Goal: Transaction & Acquisition: Purchase product/service

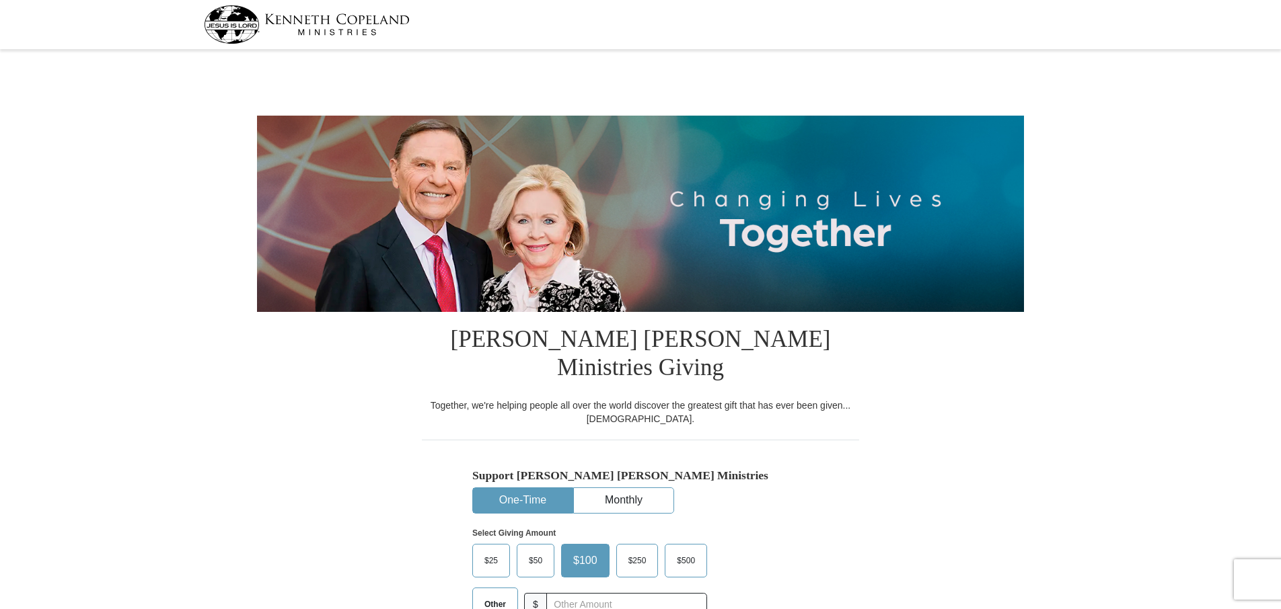
select select "ID"
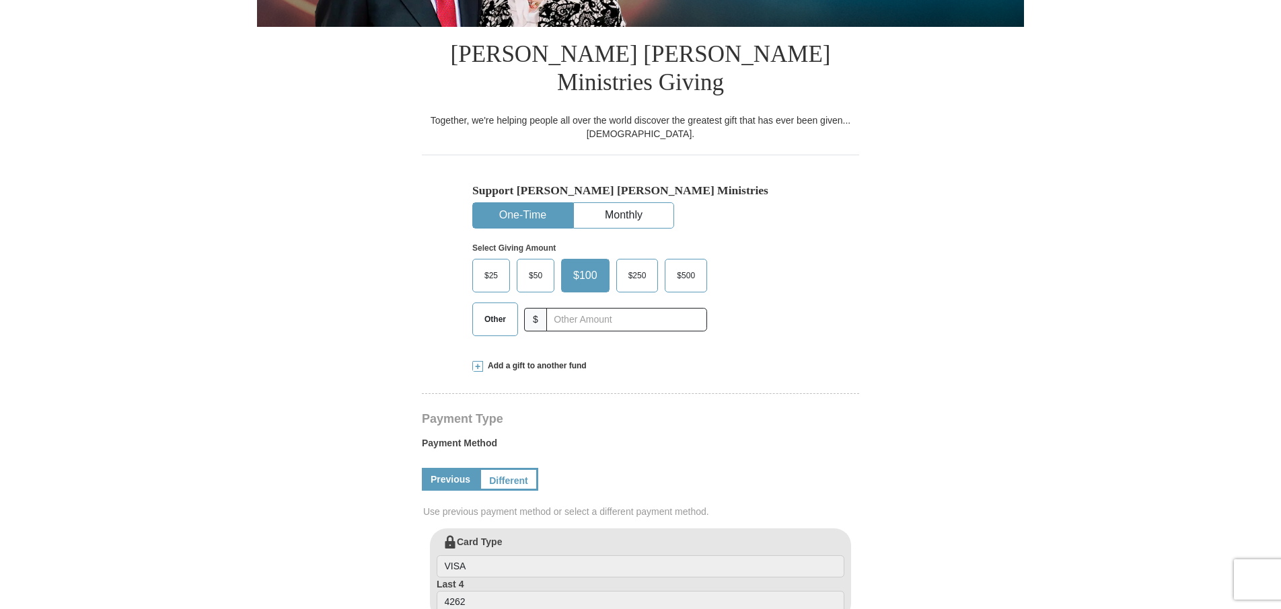
scroll to position [277, 0]
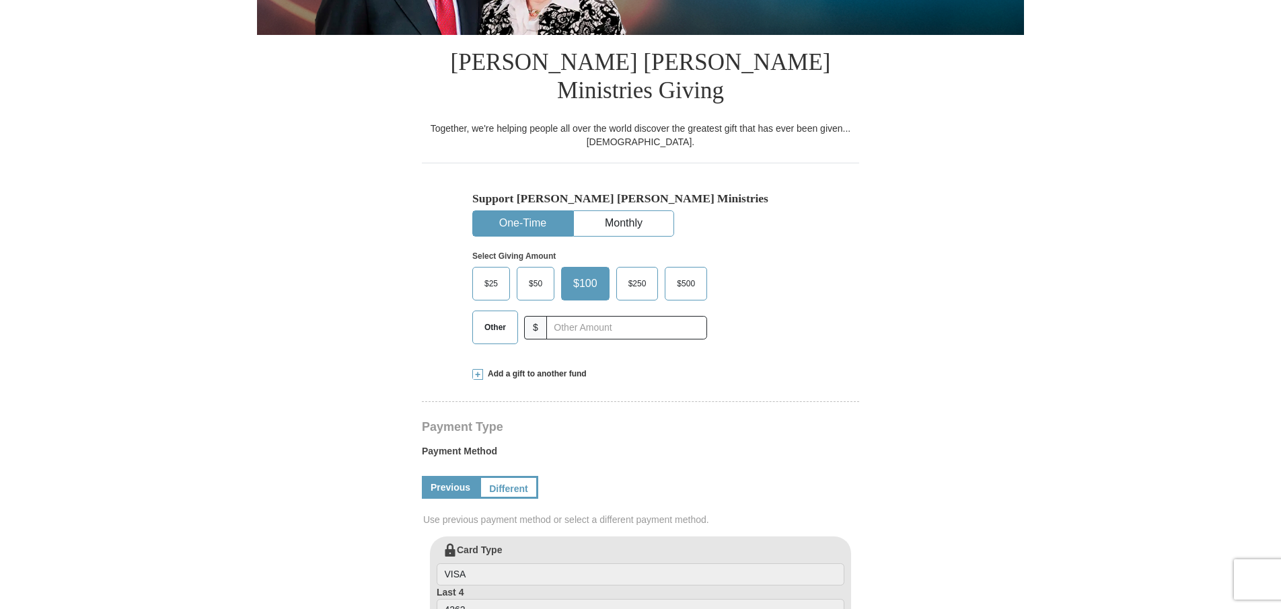
click at [507, 317] on span "Other" at bounding box center [495, 327] width 35 height 20
click at [0, 0] on input "Other" at bounding box center [0, 0] width 0 height 0
type input "120"
click at [478, 369] on span at bounding box center [477, 374] width 11 height 11
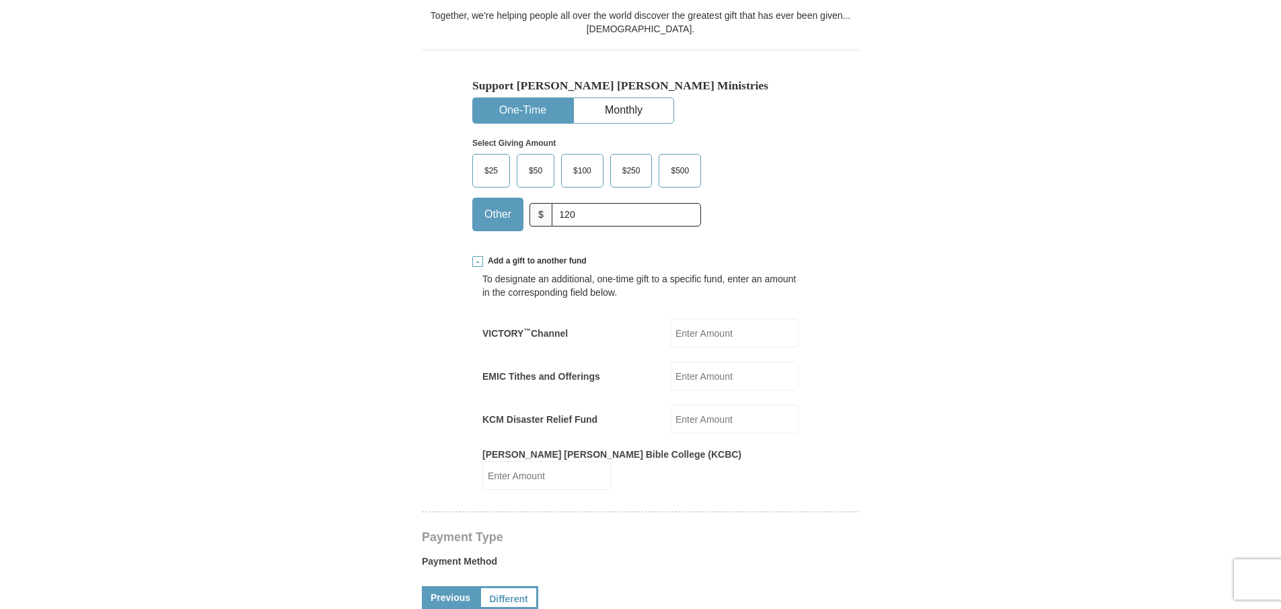
scroll to position [396, 0]
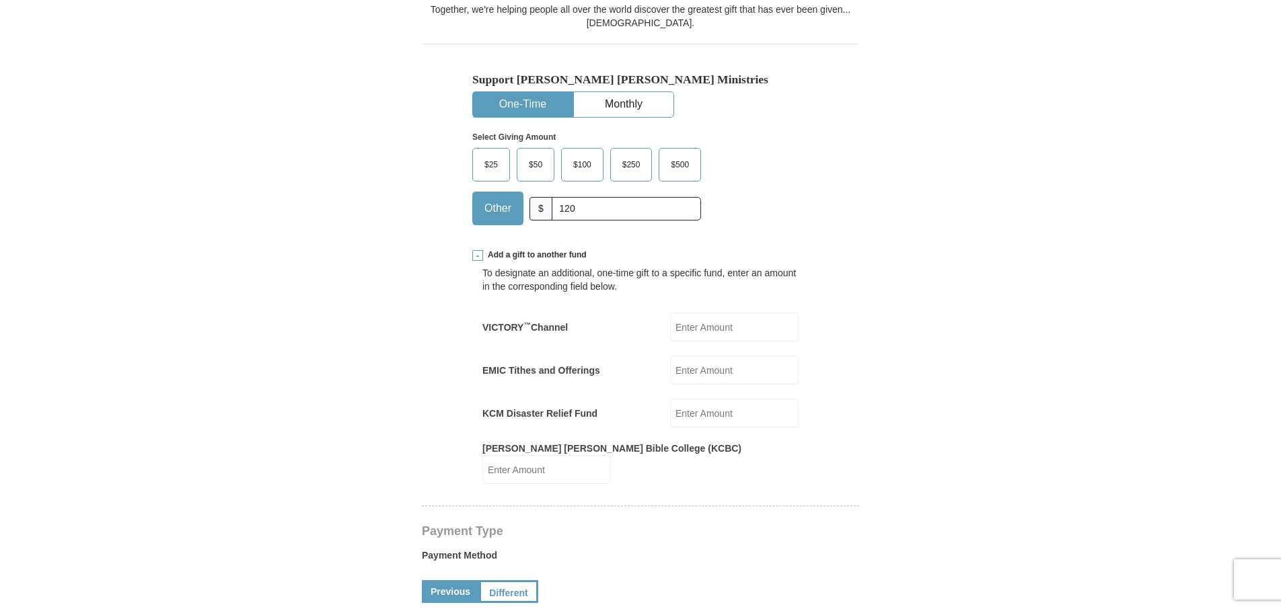
click at [700, 356] on input "EMIC Tithes and Offerings" at bounding box center [734, 370] width 128 height 29
type input "120"
drag, startPoint x: 572, startPoint y: 180, endPoint x: 554, endPoint y: 180, distance: 18.8
click at [554, 197] on input "120" at bounding box center [626, 209] width 149 height 24
click at [964, 351] on form "Kenneth Copeland Ministries Giving Together, we're helping people all over the …" at bounding box center [640, 523] width 767 height 1731
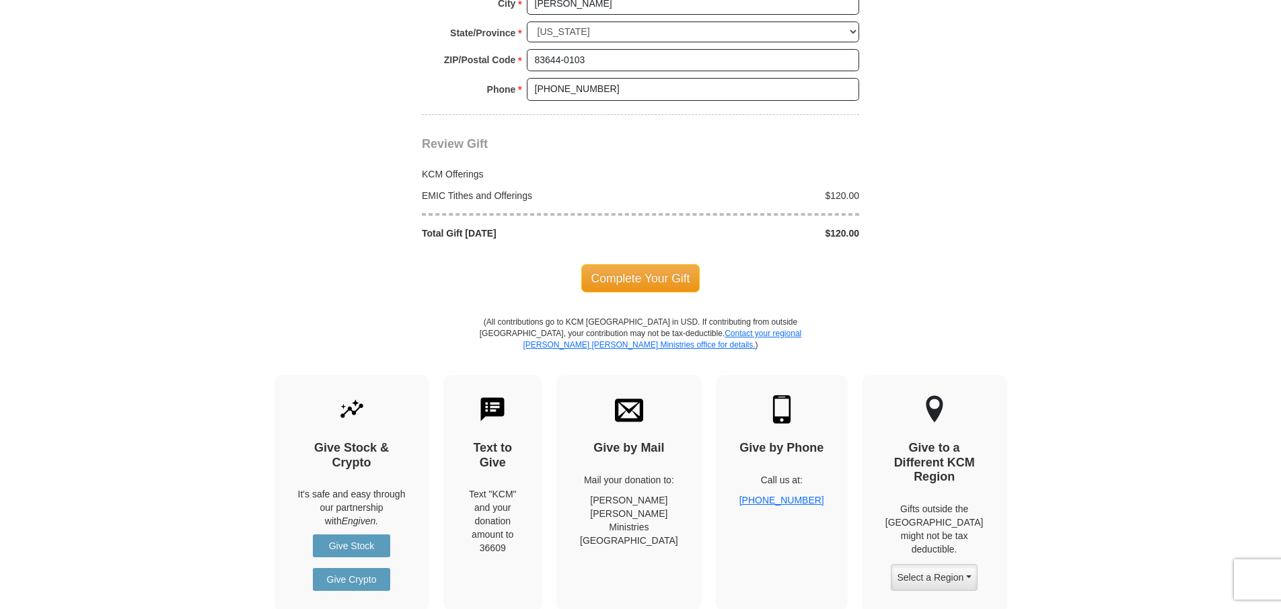
scroll to position [1415, 0]
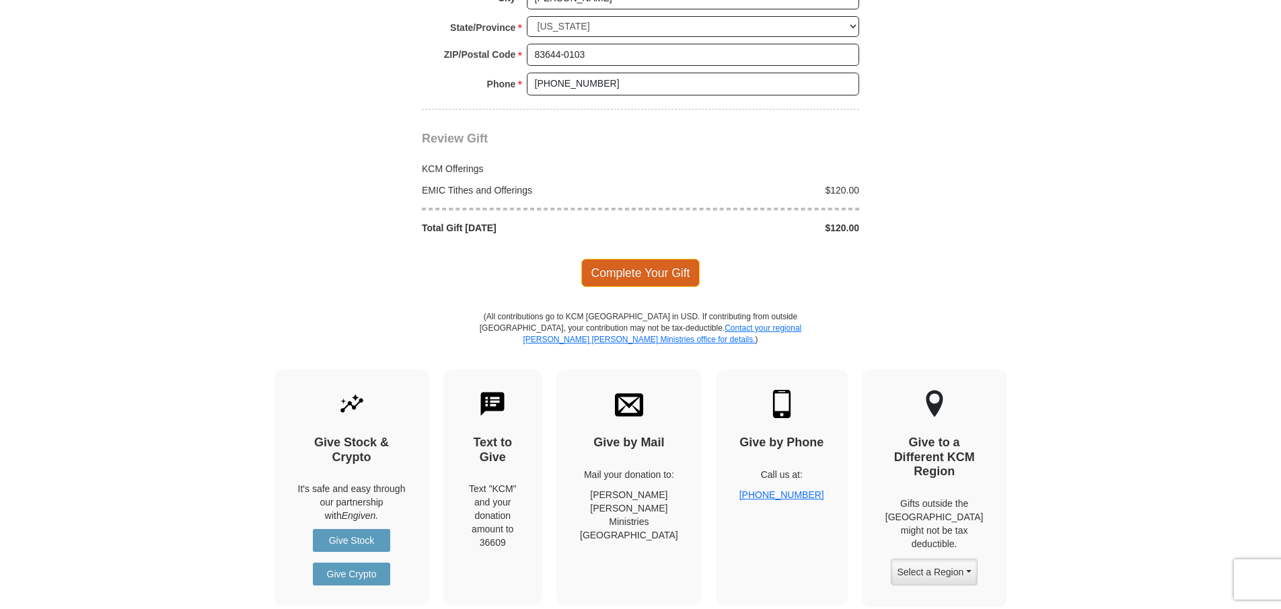
click at [655, 259] on span "Complete Your Gift" at bounding box center [640, 273] width 119 height 28
